Goal: Information Seeking & Learning: Check status

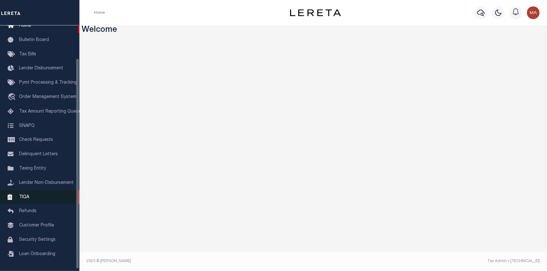
scroll to position [40, 0]
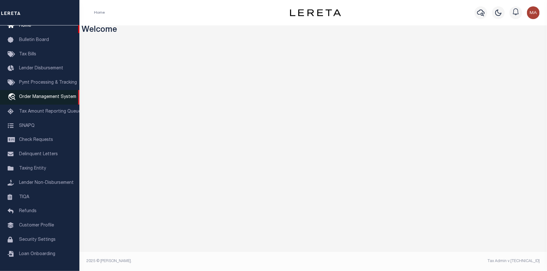
click at [50, 95] on span "Order Management System" at bounding box center [47, 97] width 57 height 4
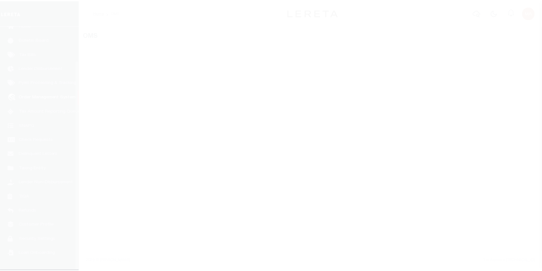
scroll to position [40, 0]
click at [39, 92] on div at bounding box center [273, 135] width 547 height 271
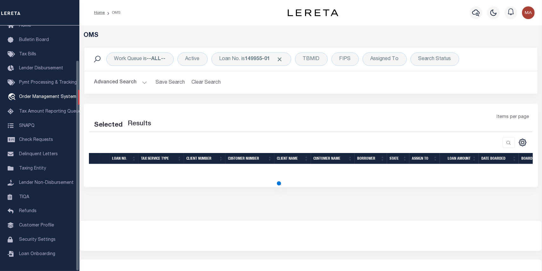
select select "200"
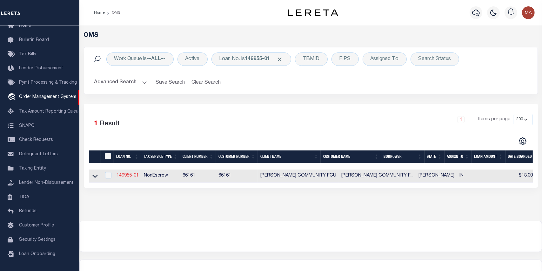
click at [131, 175] on link "149955-01" at bounding box center [128, 175] width 22 height 4
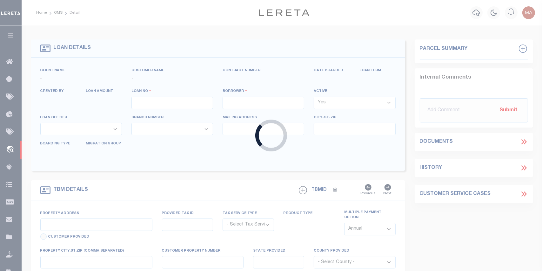
type input "149955-01"
type input "[PERSON_NAME]"
select select "False"
select select
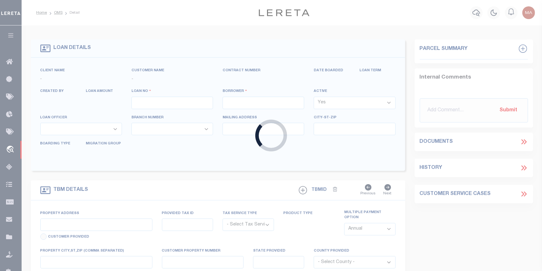
type input "[STREET_ADDRESS]"
type input "KOKOMO IN 46902-2958"
select select
select select "10"
select select
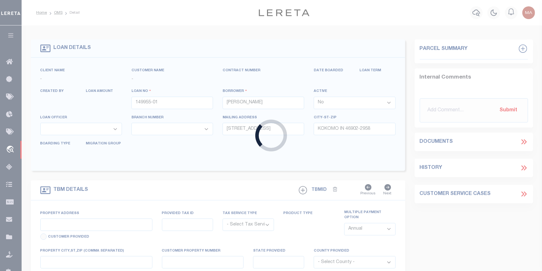
type input "[STREET_ADDRESS]"
radio input "true"
select select "NonEscrow"
select select
type input "KOKOMO IN 469022958"
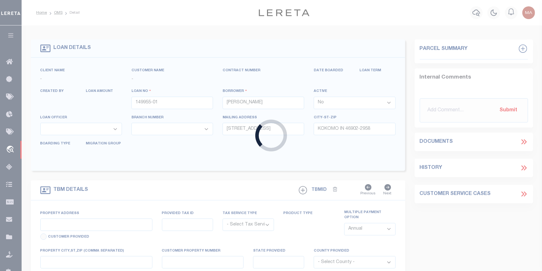
type input "149955-01"
type input "IN"
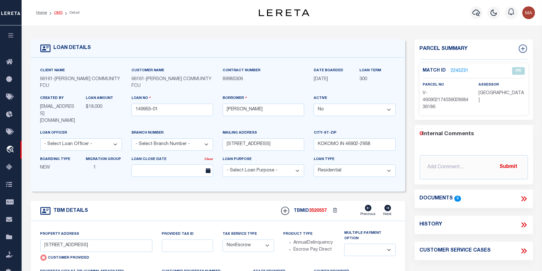
click at [56, 12] on link "OMS" at bounding box center [58, 13] width 9 height 4
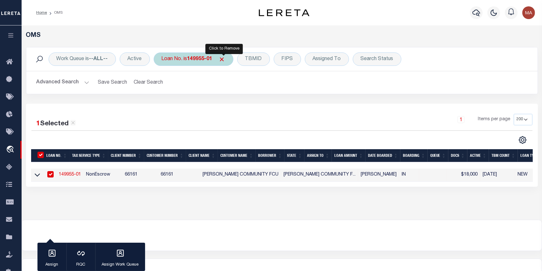
click at [221, 57] on span "Click to Remove" at bounding box center [222, 59] width 7 height 7
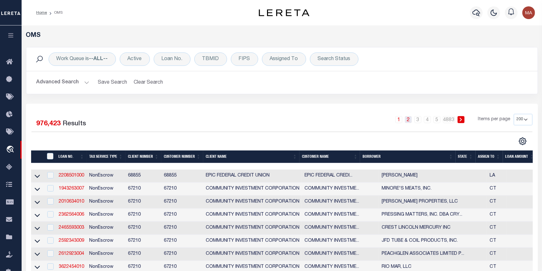
click at [410, 119] on link "2" at bounding box center [408, 119] width 7 height 7
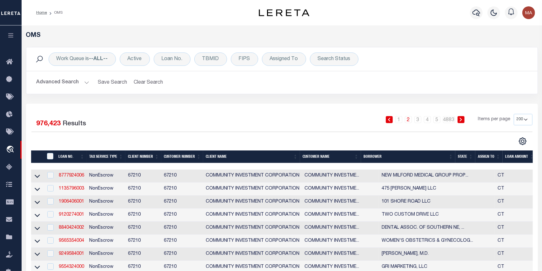
click at [410, 119] on link "2" at bounding box center [408, 119] width 7 height 7
click at [418, 119] on link "3" at bounding box center [417, 119] width 7 height 7
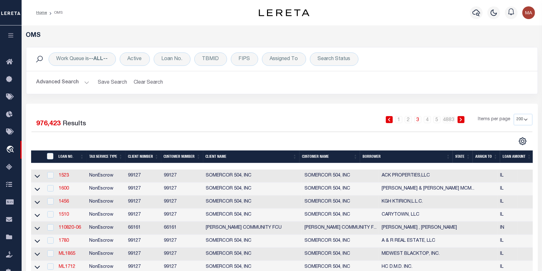
click at [72, 81] on button "Advanced Search" at bounding box center [63, 82] width 53 height 12
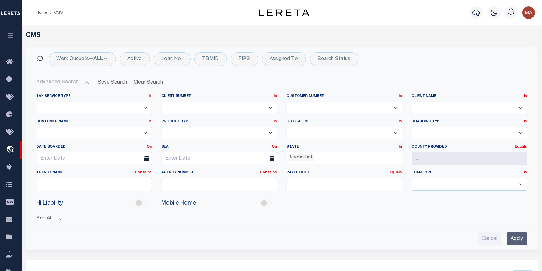
click at [325, 109] on select "1011 1012 1013 1014 101814 101862 1019 1042 1049 1052 1053 1055 1058 1061 1063 …" at bounding box center [345, 108] width 116 height 12
click at [287, 102] on select "1011 1012 1013 1014 101814 101862 1019 1042 1049 1052 1053 1055 1058 1061 1063 …" at bounding box center [345, 108] width 116 height 12
click at [519, 242] on input "Apply" at bounding box center [517, 238] width 21 height 13
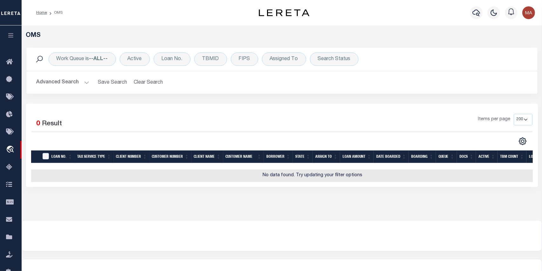
click at [80, 78] on button "Advanced Search" at bounding box center [63, 82] width 53 height 12
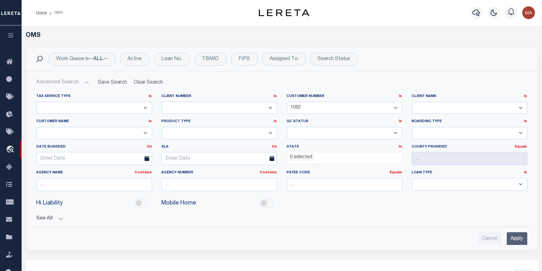
click at [315, 109] on select "1011 1012 1013 1014 101814 101862 1019 1042 1049 1052 1053 1055 1058 1061 1063 …" at bounding box center [345, 108] width 116 height 12
select select "1012"
click at [287, 102] on select "1011 1012 1013 1014 101814 101862 1019 1042 1049 1052 1053 1055 1058 1061 1063 …" at bounding box center [345, 108] width 116 height 12
click at [516, 242] on input "Apply" at bounding box center [517, 238] width 21 height 13
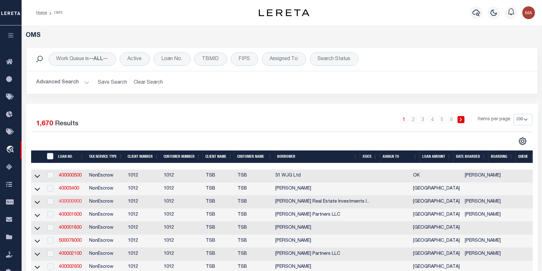
click at [73, 202] on link "400000900" at bounding box center [70, 201] width 23 height 4
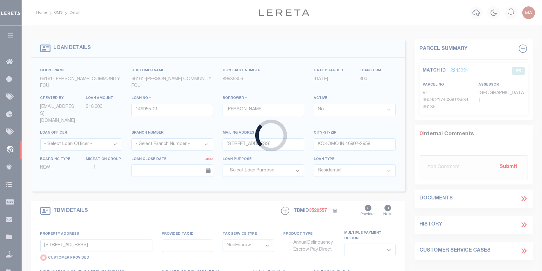
type input "400000900"
type input "[PERSON_NAME] Real Estate Investments Inc"
select select
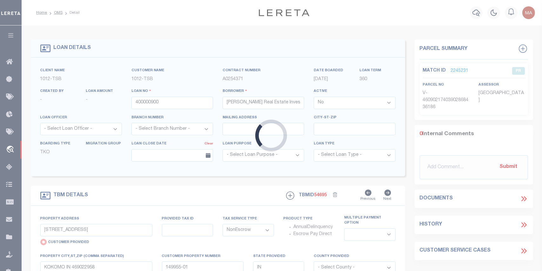
type input "1025 [PERSON_NAME]"
radio input "false"
select select
type input "[GEOGRAPHIC_DATA]"
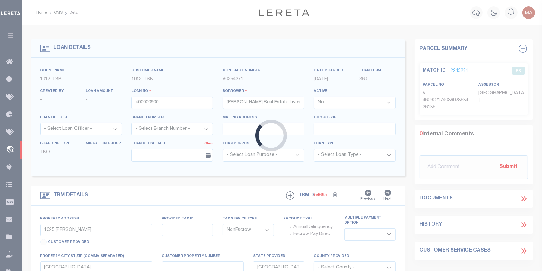
select select "[GEOGRAPHIC_DATA]"
select select "4117"
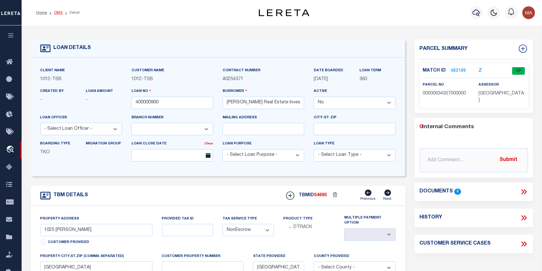
click at [58, 12] on link "OMS" at bounding box center [58, 13] width 9 height 4
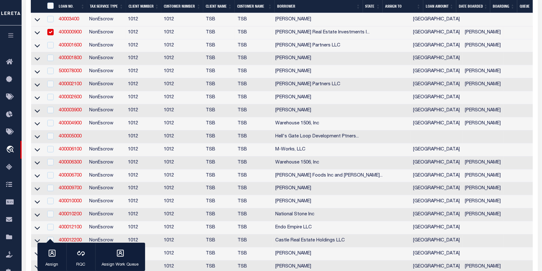
scroll to position [254, 0]
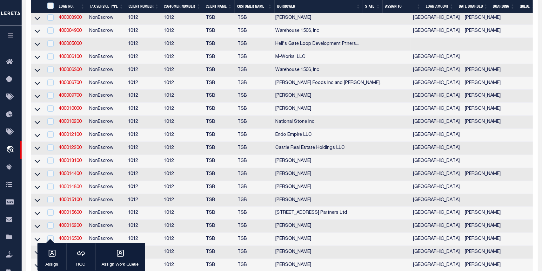
click at [78, 189] on link "400014800" at bounding box center [70, 187] width 23 height 4
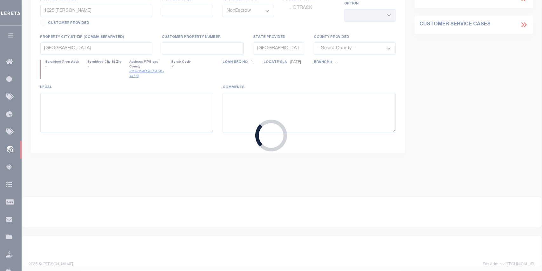
type input "400014800"
type input "[PERSON_NAME]"
type input "[STREET_ADDRESS]"
select select
type input "[GEOGRAPHIC_DATA]"
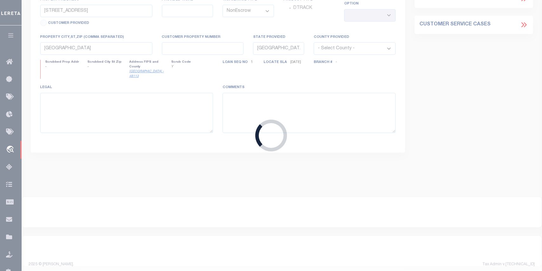
select select "4117"
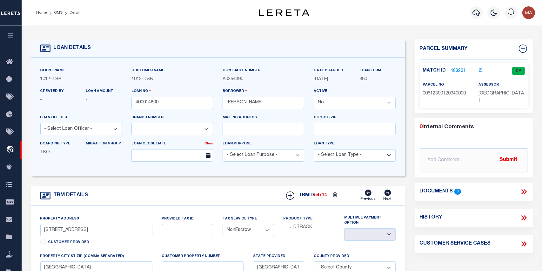
drag, startPoint x: 60, startPoint y: 12, endPoint x: 63, endPoint y: 17, distance: 5.4
click at [61, 12] on link "OMS" at bounding box center [58, 13] width 9 height 4
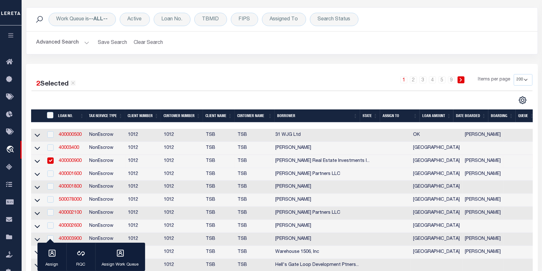
scroll to position [64, 0]
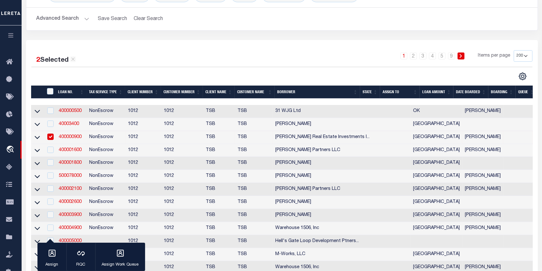
click at [479, 92] on th "DATE BOARDED" at bounding box center [470, 91] width 35 height 13
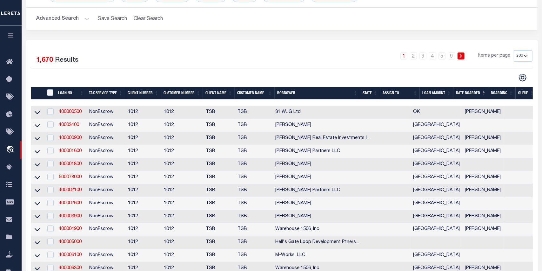
click at [472, 90] on th "DATE BOARDED" at bounding box center [470, 93] width 35 height 13
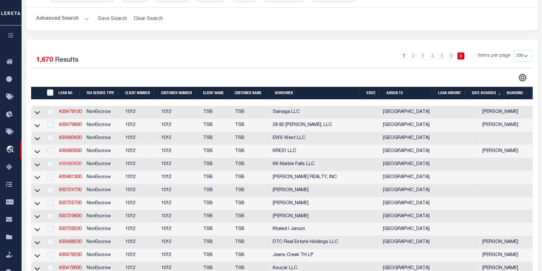
click at [72, 166] on link "400480600" at bounding box center [70, 164] width 23 height 4
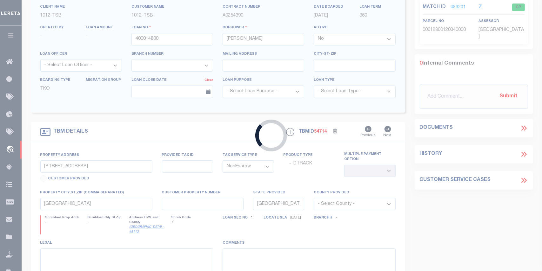
type input "400480600"
type input "KK Marble Falls LLC"
select select "True"
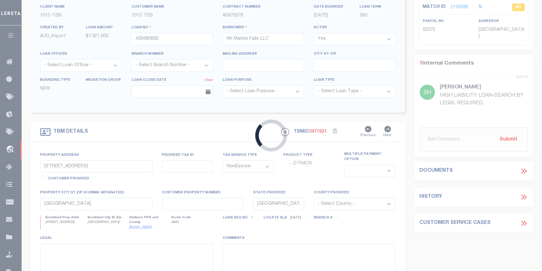
select select "4117"
type input "3015 N US-281"
select select
type input "[GEOGRAPHIC_DATA]"
select select
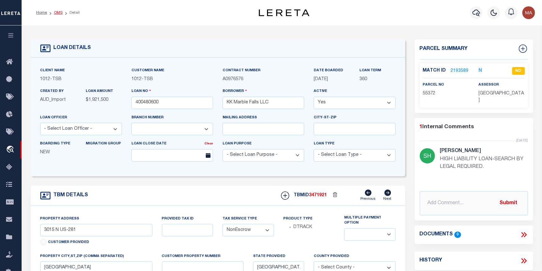
click at [59, 11] on link "OMS" at bounding box center [58, 13] width 9 height 4
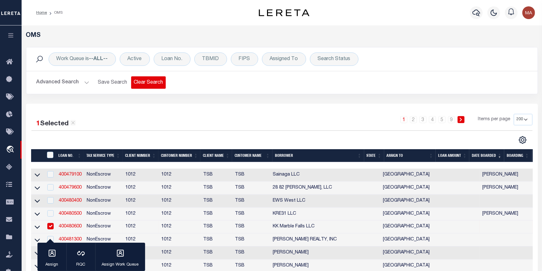
click at [138, 82] on button "Clear Search" at bounding box center [148, 82] width 35 height 12
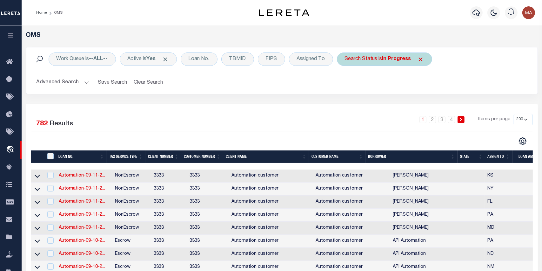
click at [421, 57] on span "Click to Remove" at bounding box center [421, 59] width 7 height 7
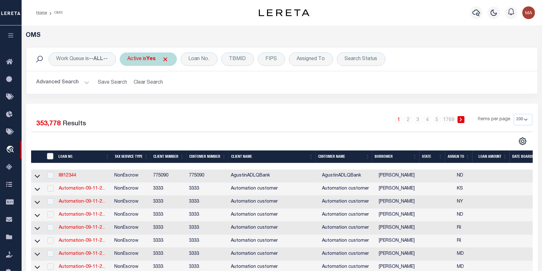
click at [169, 59] on span "Click to Remove" at bounding box center [165, 59] width 7 height 7
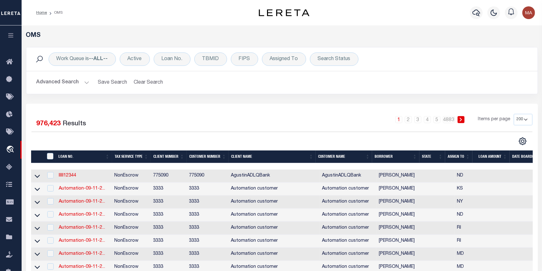
click at [84, 83] on button "Advanced Search" at bounding box center [63, 82] width 53 height 12
